Goal: Find specific page/section: Find specific page/section

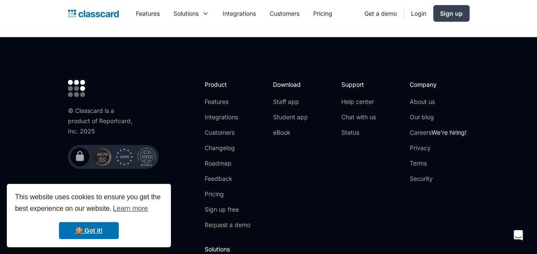
scroll to position [2889, 0]
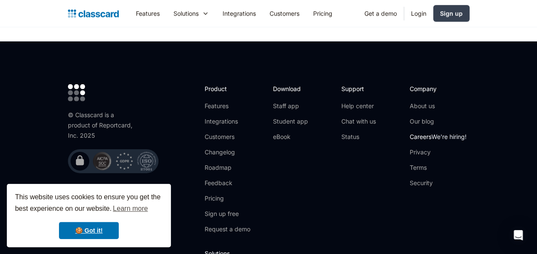
click at [415, 133] on link "Careers We're hiring!" at bounding box center [438, 137] width 57 height 9
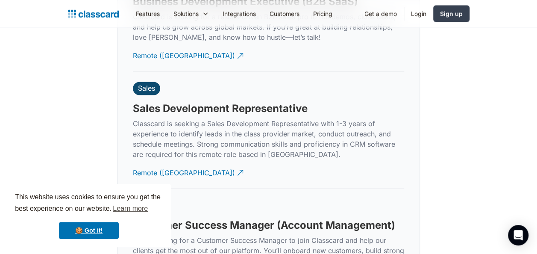
scroll to position [2356, 0]
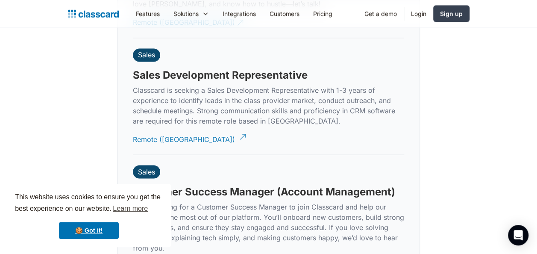
click at [148, 127] on div "Remote (India)" at bounding box center [184, 135] width 102 height 17
